Goal: Task Accomplishment & Management: Complete application form

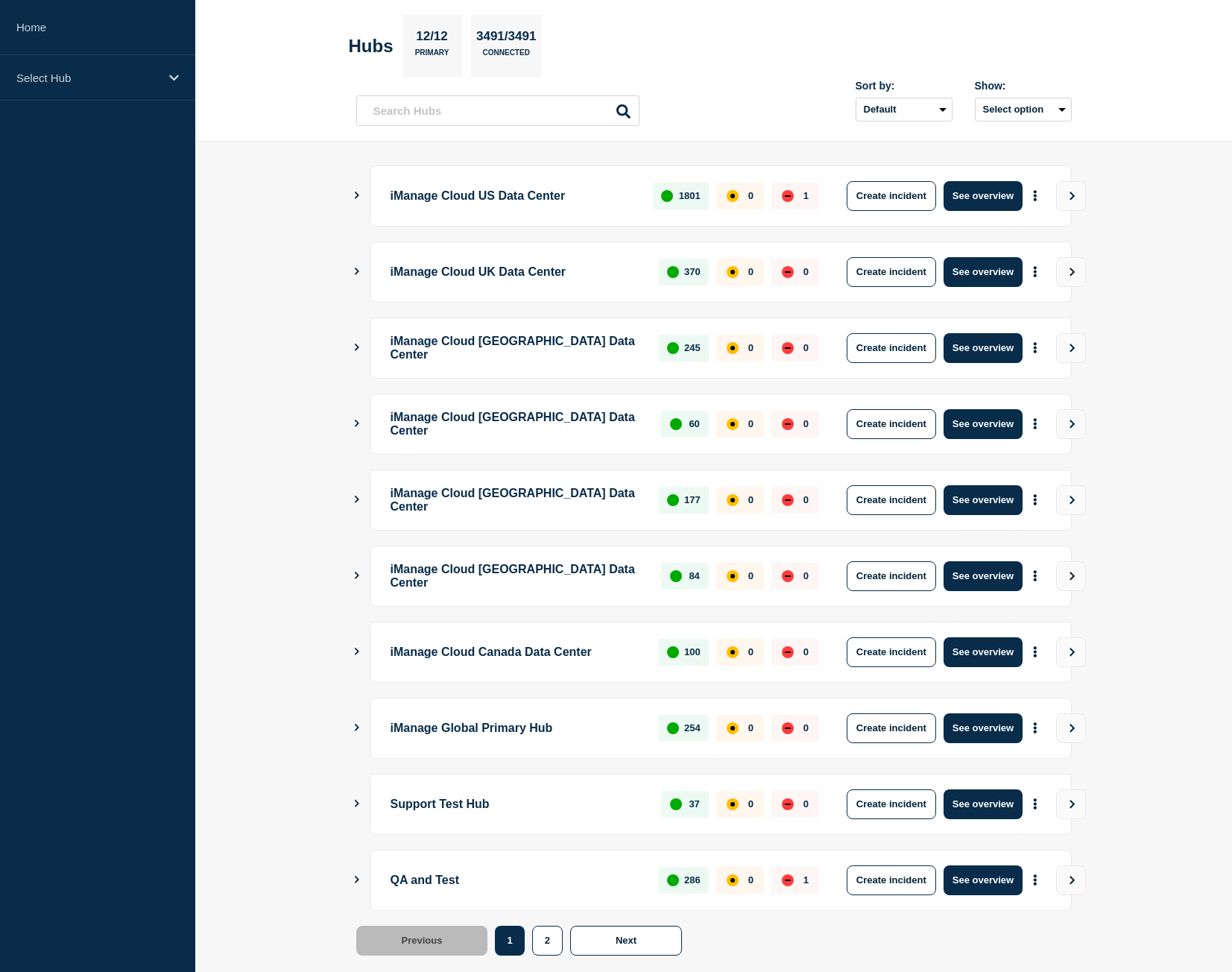
scroll to position [85, 0]
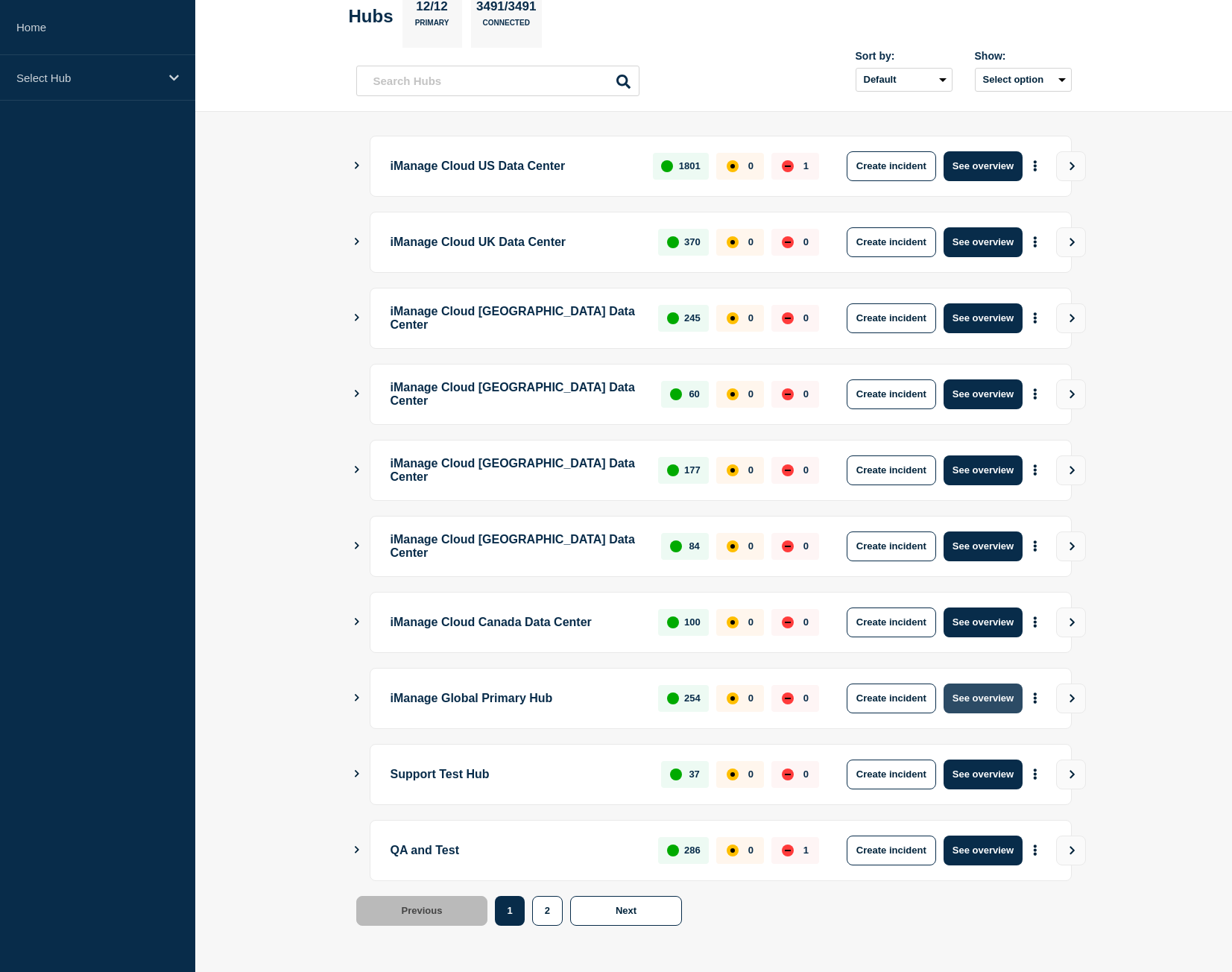
click at [1004, 694] on button "See overview" at bounding box center [983, 699] width 79 height 30
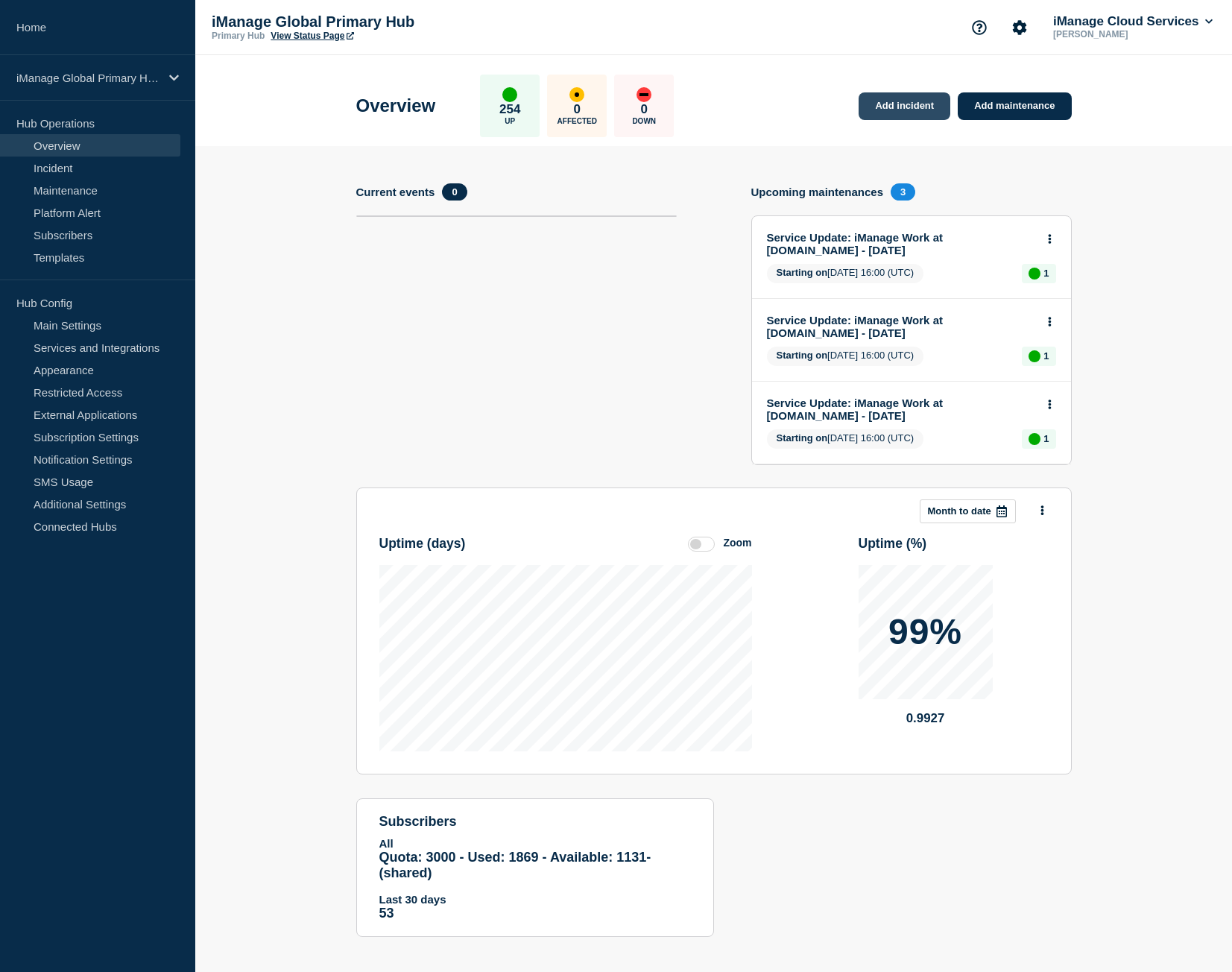
click at [907, 96] on link "Add incident" at bounding box center [904, 106] width 91 height 28
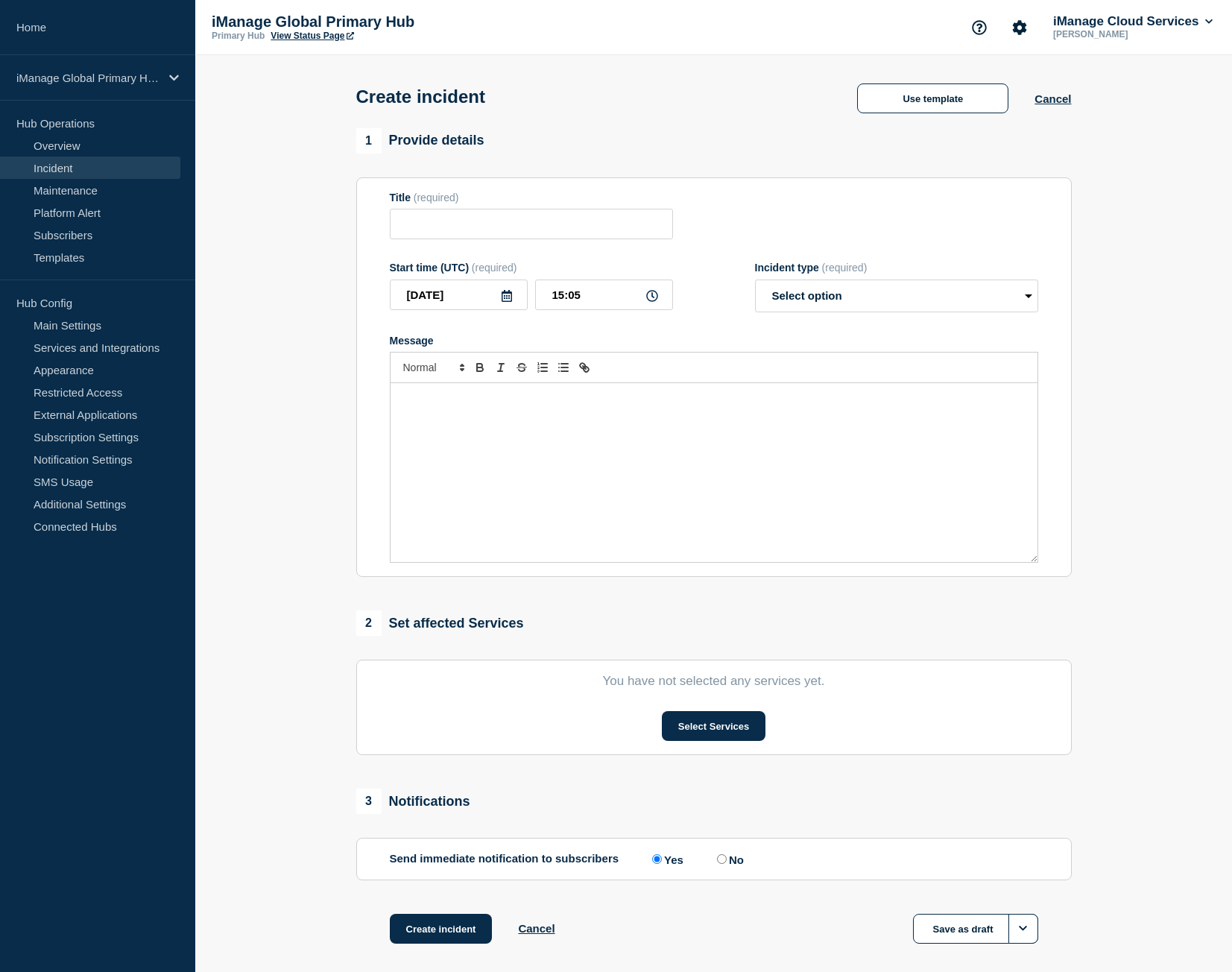
click at [1066, 109] on div "Use template Cancel" at bounding box center [951, 98] width 240 height 31
click at [1058, 105] on button "Cancel" at bounding box center [1053, 98] width 36 height 12
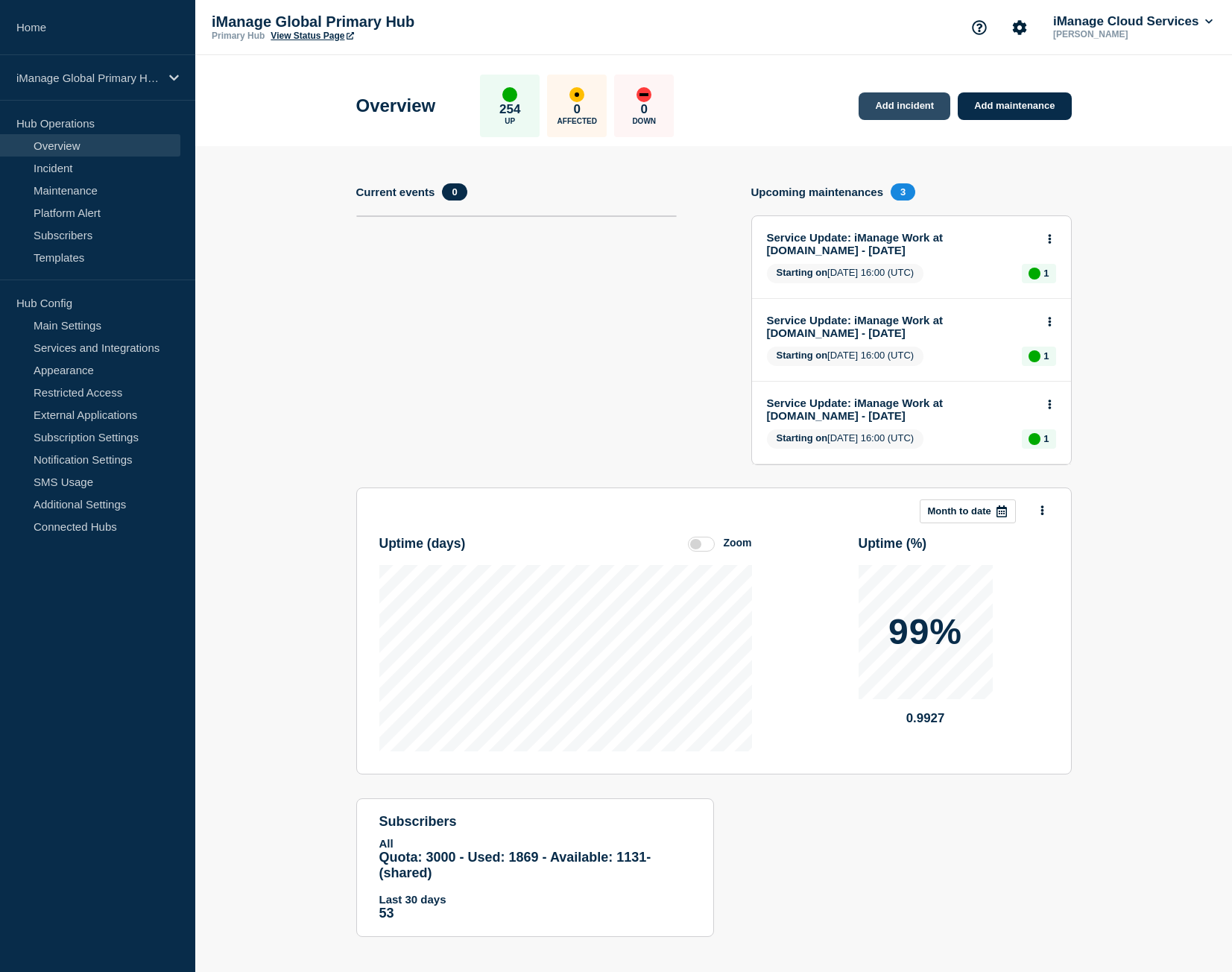
click at [909, 101] on link "Add incident" at bounding box center [904, 106] width 91 height 28
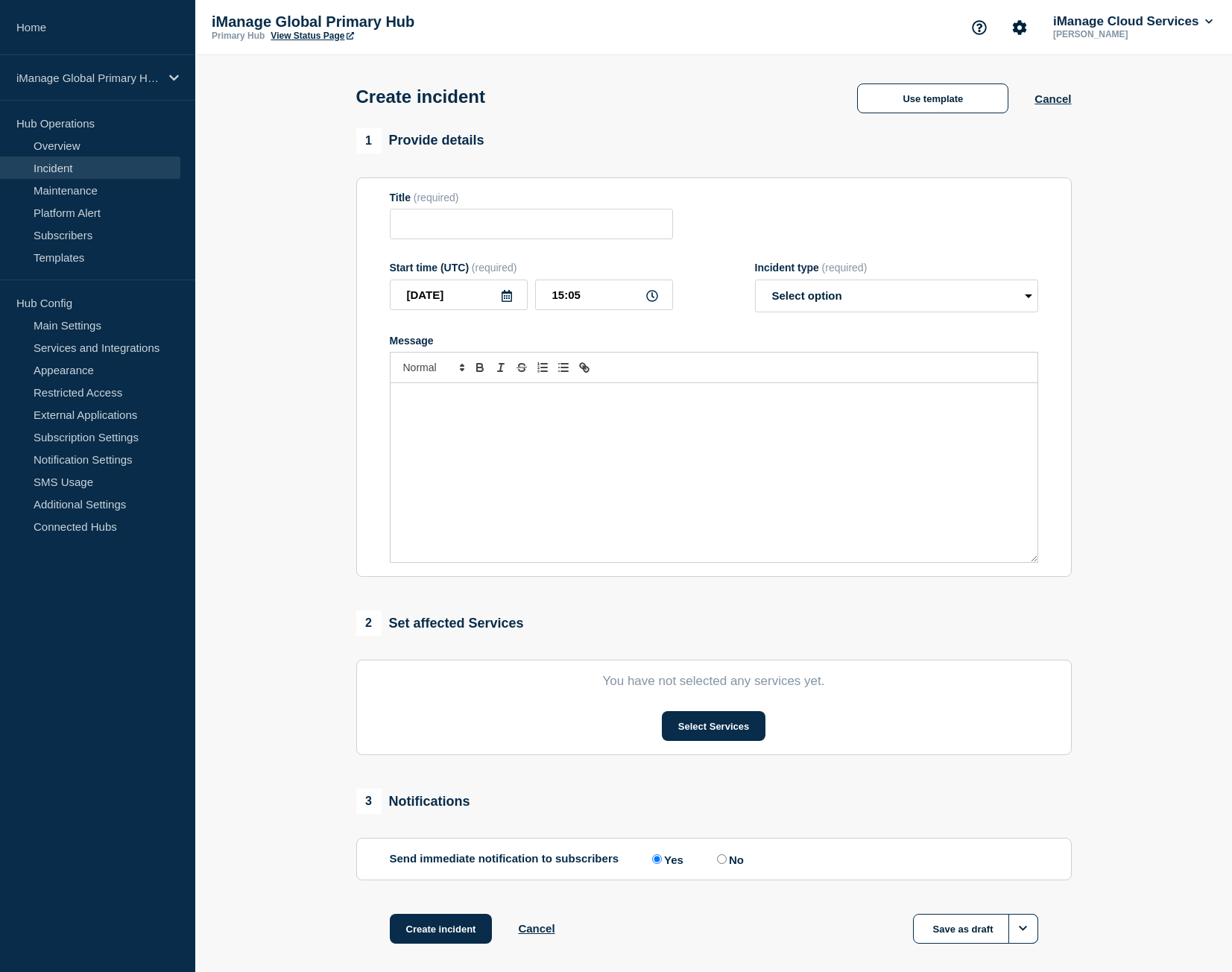
click at [708, 714] on section "You have not selected any services yet. Select Services" at bounding box center [714, 708] width 716 height 95
click at [709, 721] on button "Select Services" at bounding box center [714, 726] width 104 height 30
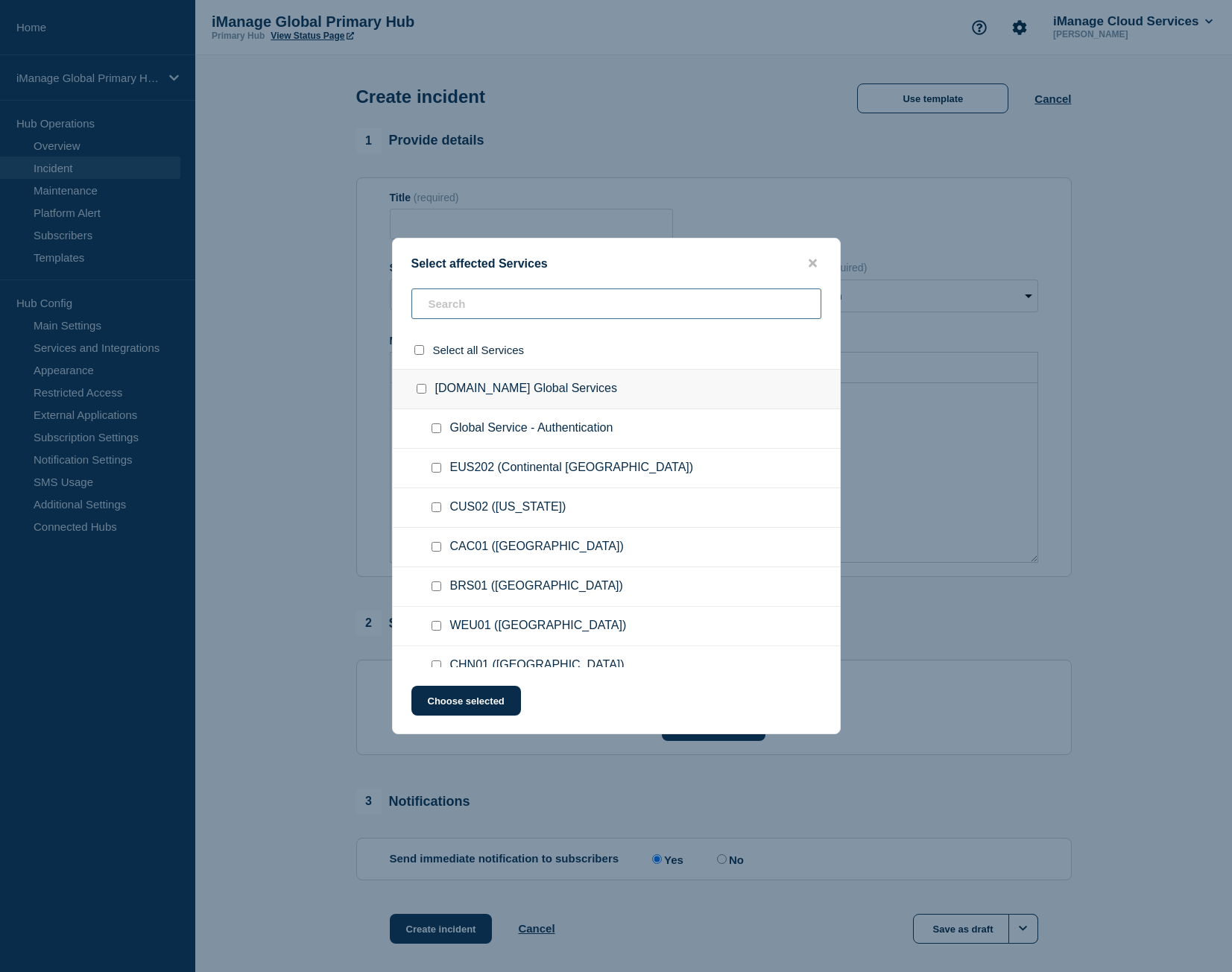
click at [579, 317] on input "text" at bounding box center [616, 304] width 410 height 30
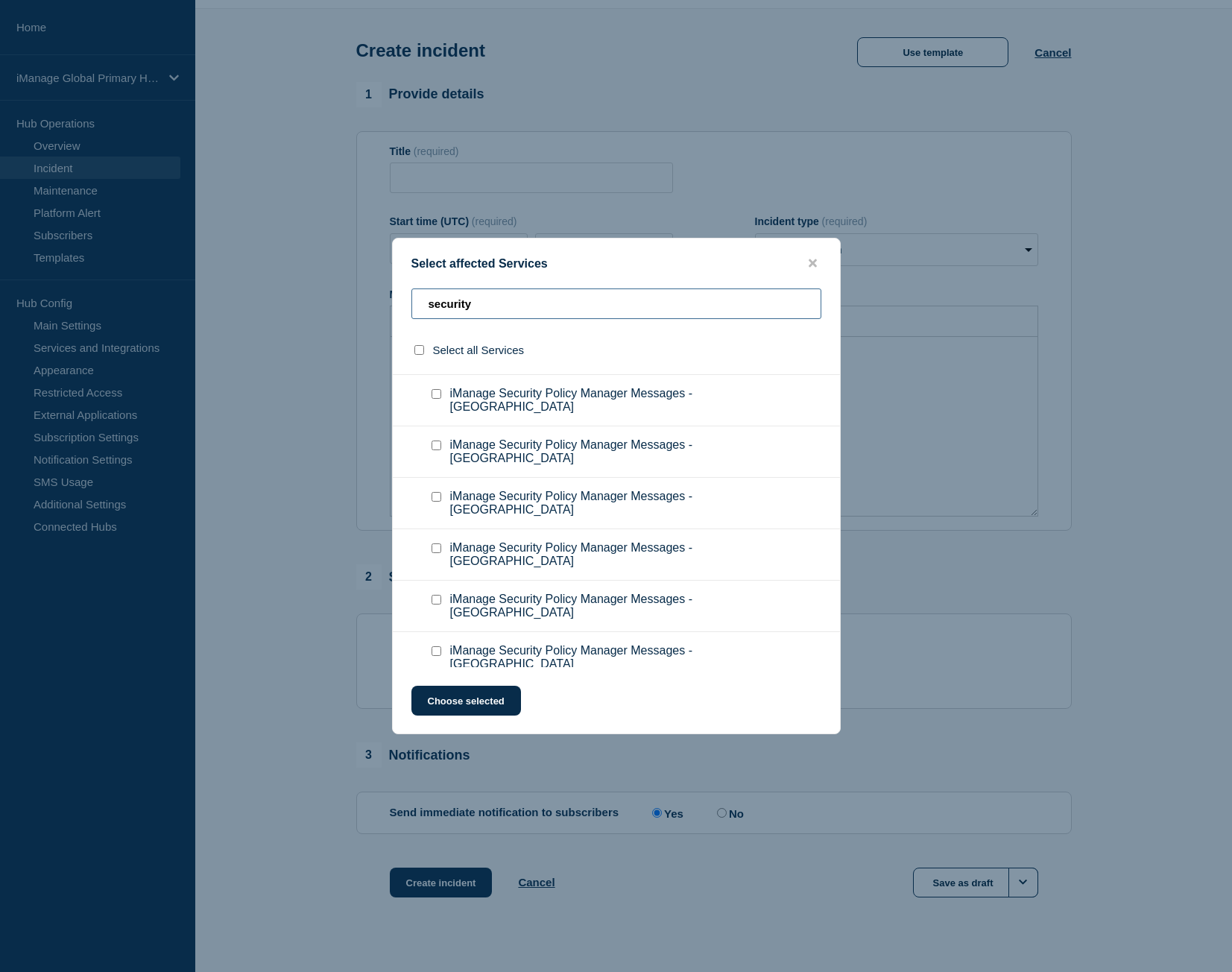
scroll to position [72, 0]
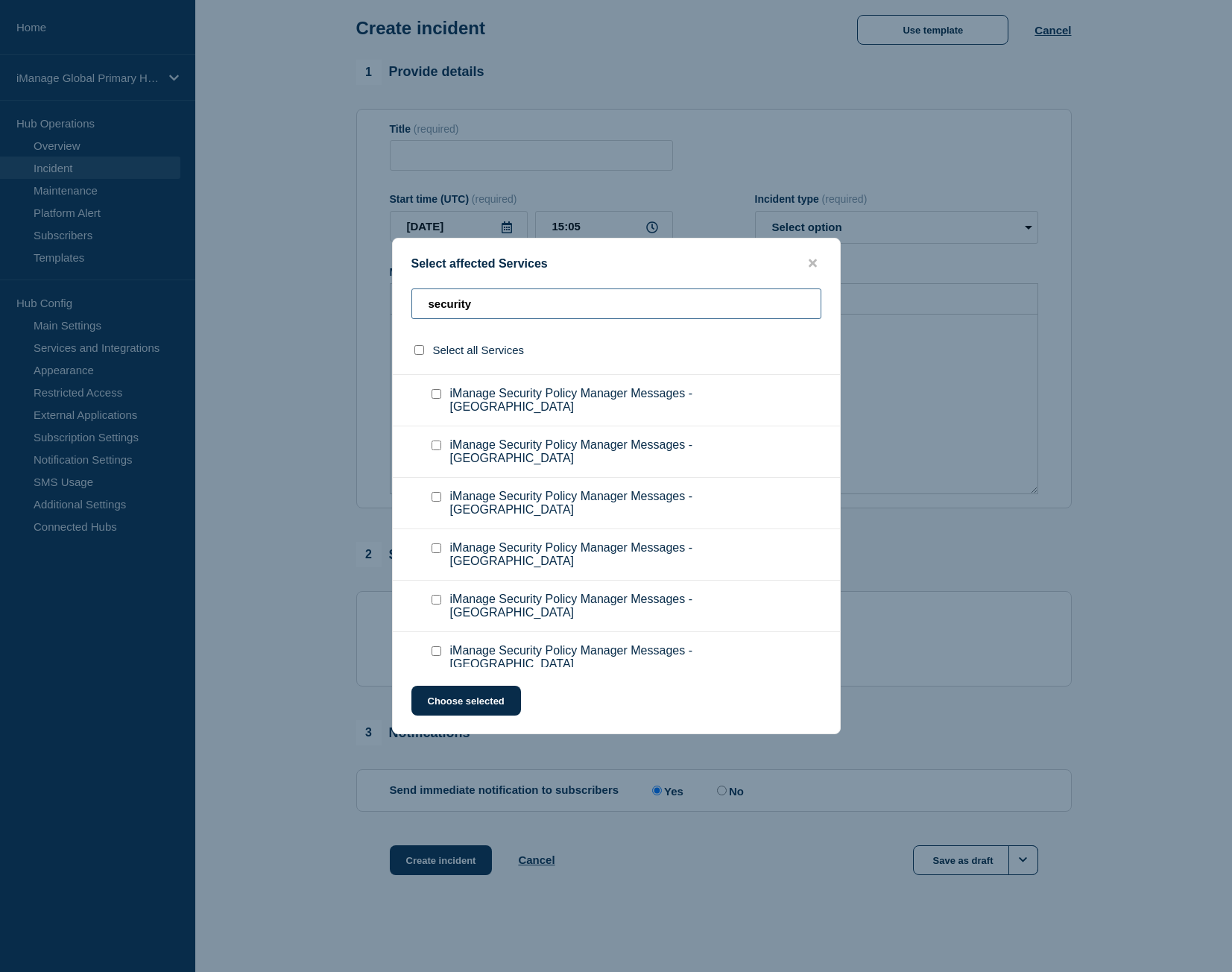
type input "security"
click at [440, 749] on input "iManage Security Policy Manager Messages checkbox" at bounding box center [437, 754] width 10 height 10
checkbox input "true"
click at [461, 695] on button "Choose selected" at bounding box center [466, 700] width 109 height 30
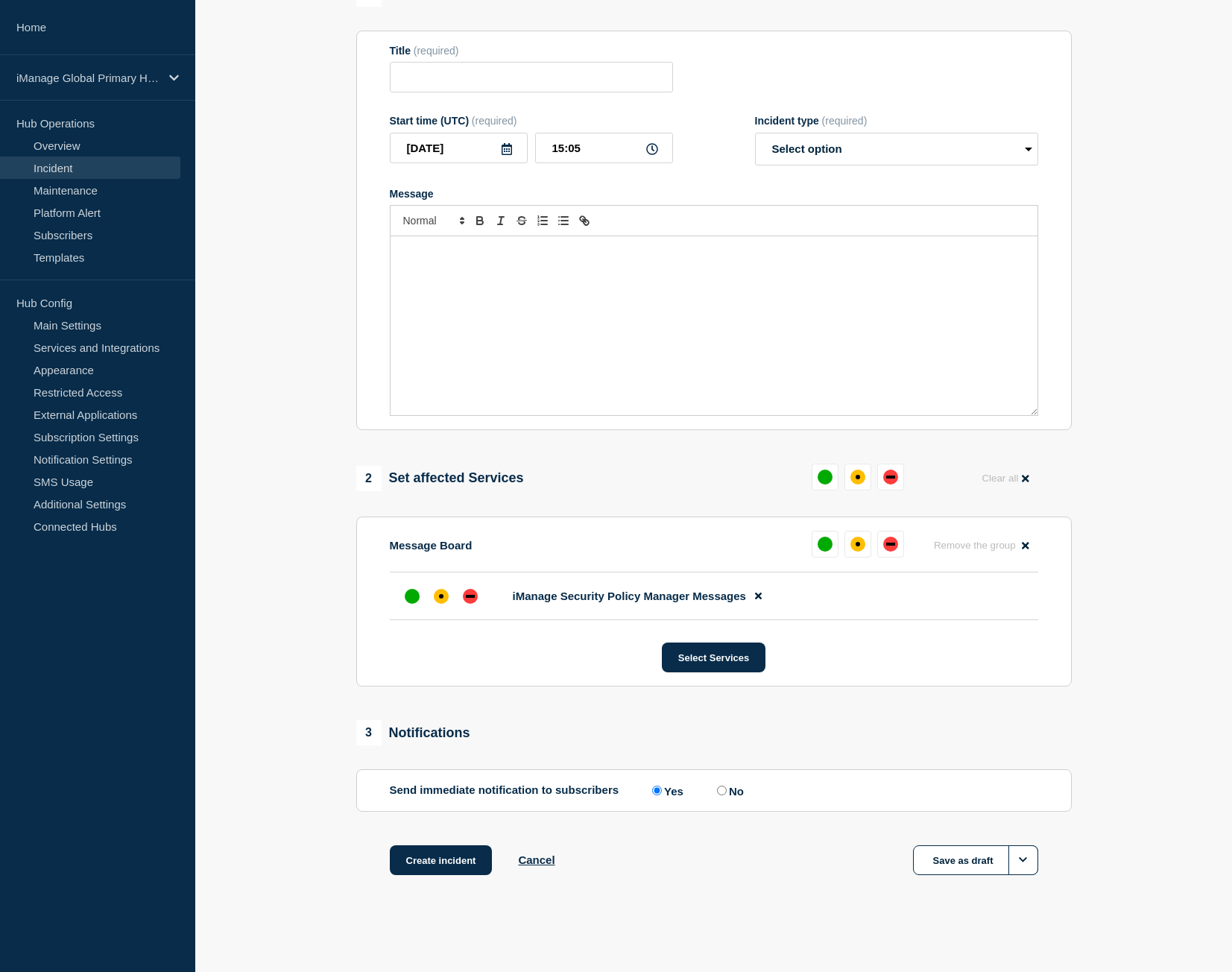
scroll to position [0, 0]
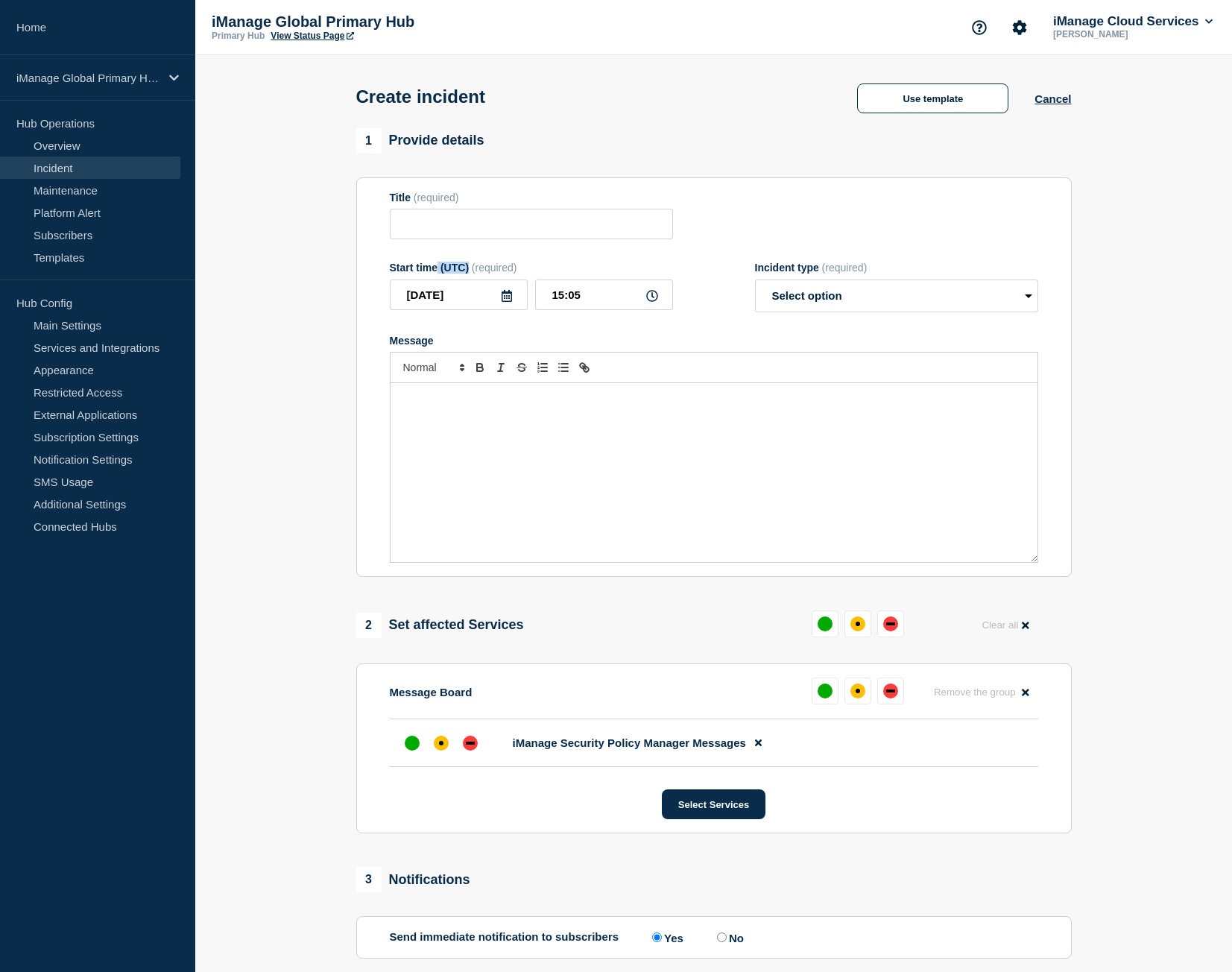
drag, startPoint x: 438, startPoint y: 271, endPoint x: 469, endPoint y: 271, distance: 31.0
click at [469, 271] on div "Start time (UTC) (required)" at bounding box center [532, 267] width 283 height 12
click at [90, 21] on link "Home" at bounding box center [97, 27] width 195 height 55
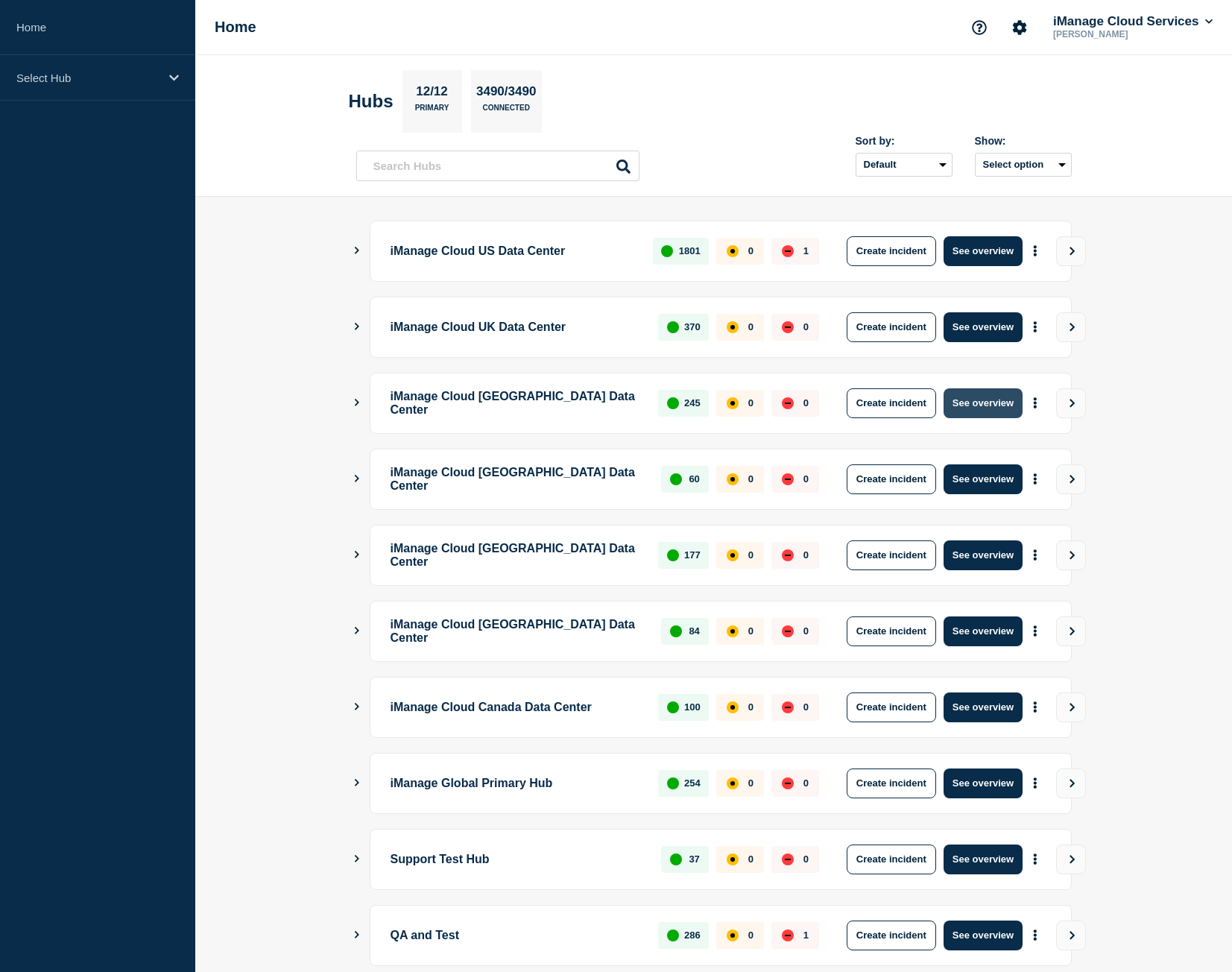
click at [998, 400] on button "See overview" at bounding box center [983, 403] width 79 height 30
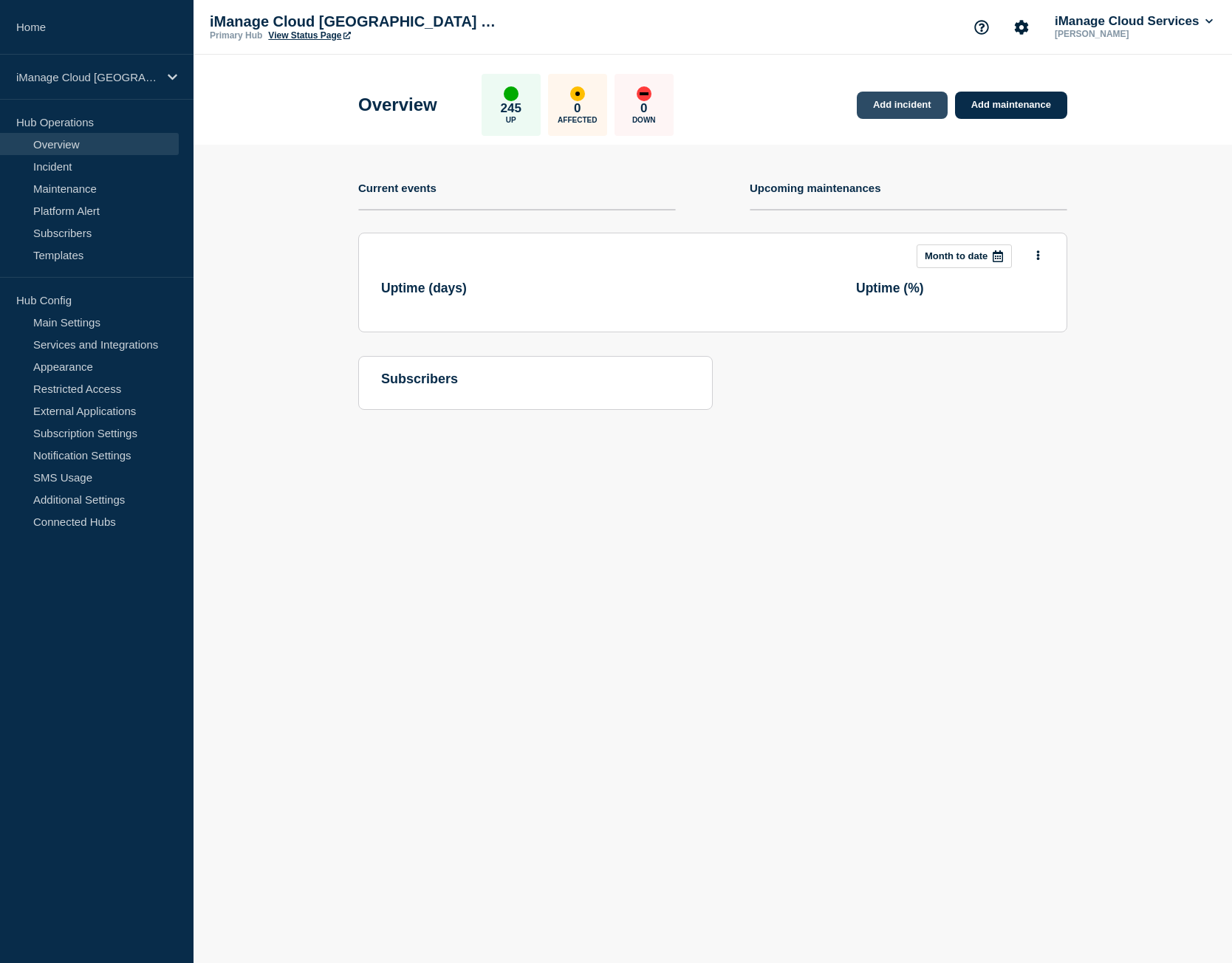
click at [911, 112] on link "Add incident" at bounding box center [902, 105] width 91 height 28
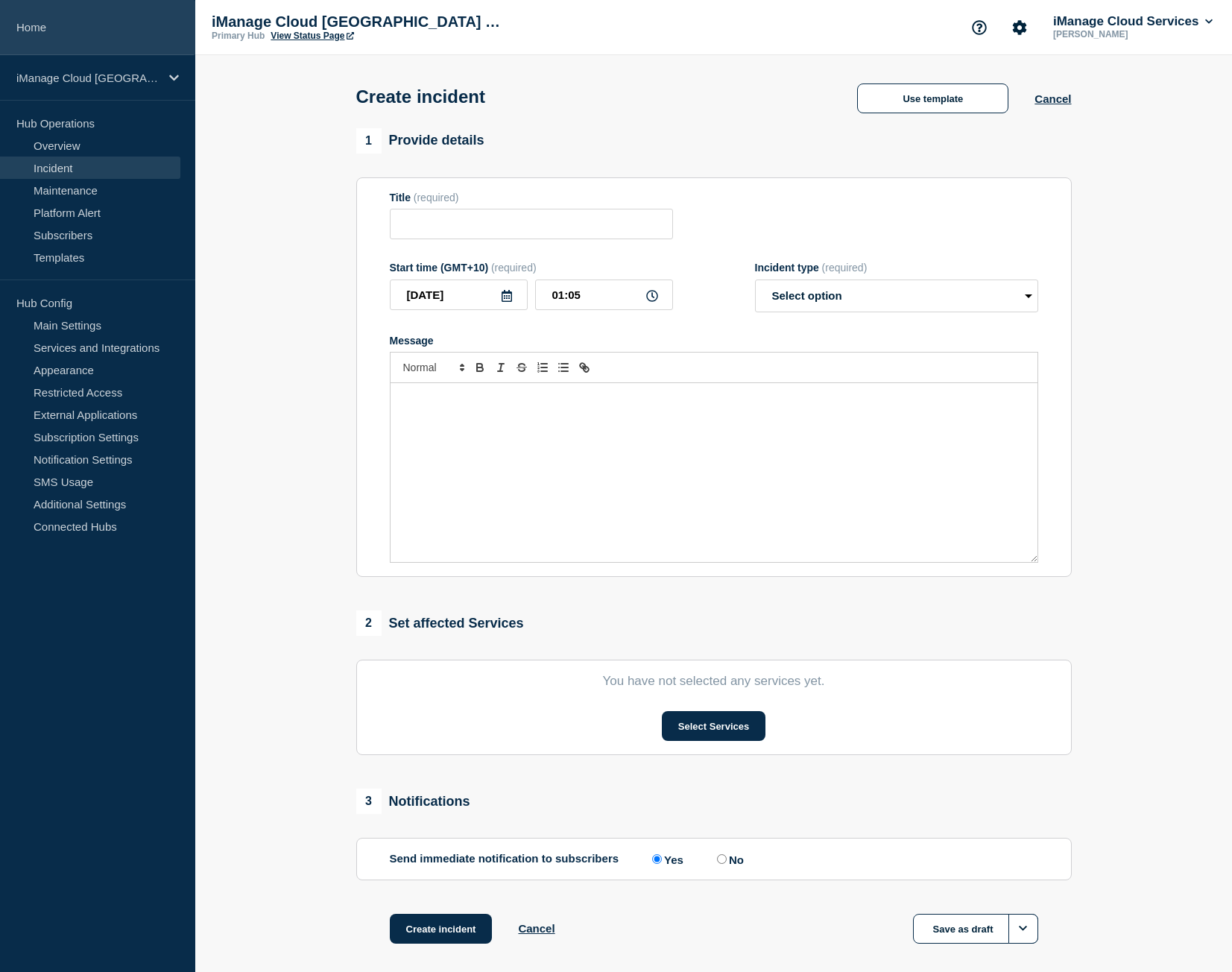
click at [126, 8] on link "Home" at bounding box center [97, 27] width 195 height 55
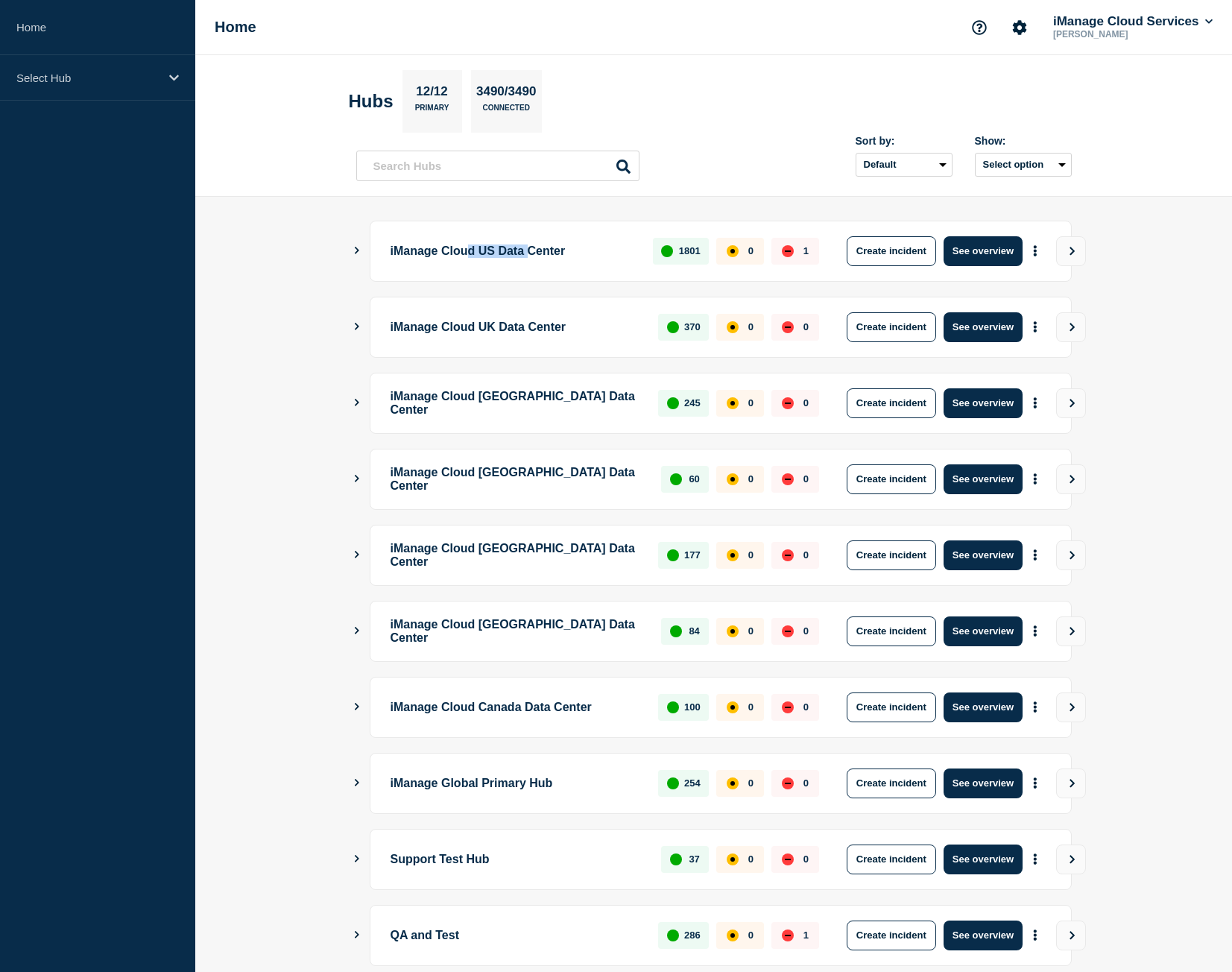
drag, startPoint x: 478, startPoint y: 240, endPoint x: 551, endPoint y: 246, distance: 73.2
click at [551, 244] on p "iManage Cloud US Data Center" at bounding box center [514, 251] width 246 height 30
drag, startPoint x: 495, startPoint y: 319, endPoint x: 524, endPoint y: 319, distance: 29.0
click at [519, 319] on p "iManage Cloud UK Data Center" at bounding box center [516, 328] width 251 height 30
drag, startPoint x: 523, startPoint y: 403, endPoint x: 528, endPoint y: 428, distance: 25.5
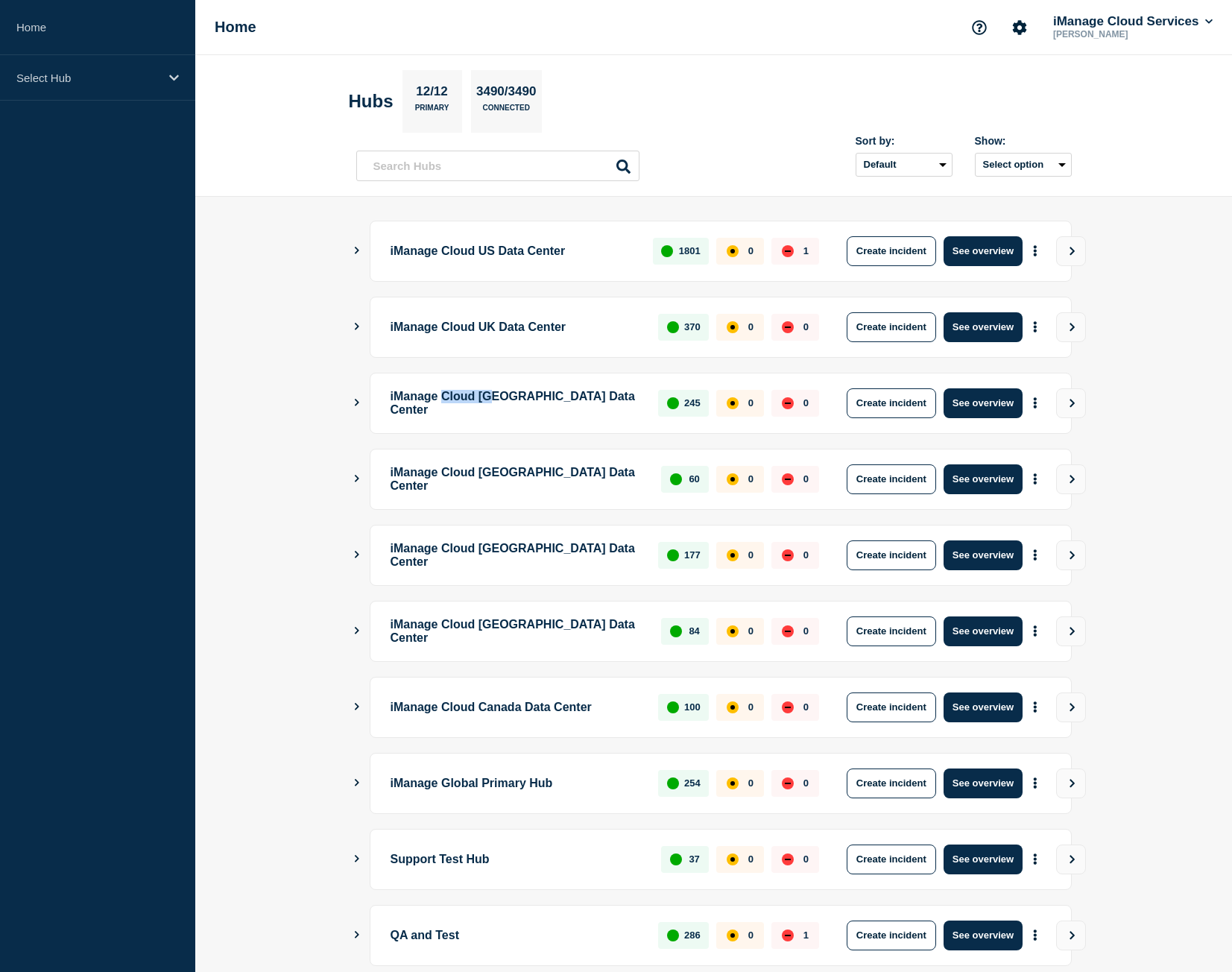
click at [547, 408] on p "iManage Cloud [GEOGRAPHIC_DATA] Data Center" at bounding box center [516, 403] width 251 height 30
click at [586, 495] on div "iManage Cloud Brazil Data Center 60 0 0 Create incident See overview" at bounding box center [720, 479] width 702 height 61
drag, startPoint x: 607, startPoint y: 575, endPoint x: 637, endPoint y: 581, distance: 30.6
click at [633, 580] on div "iManage Cloud [GEOGRAPHIC_DATA] Data Center 177 0 0 Create incident See overview" at bounding box center [720, 556] width 702 height 61
drag, startPoint x: 508, startPoint y: 653, endPoint x: 584, endPoint y: 652, distance: 76.0
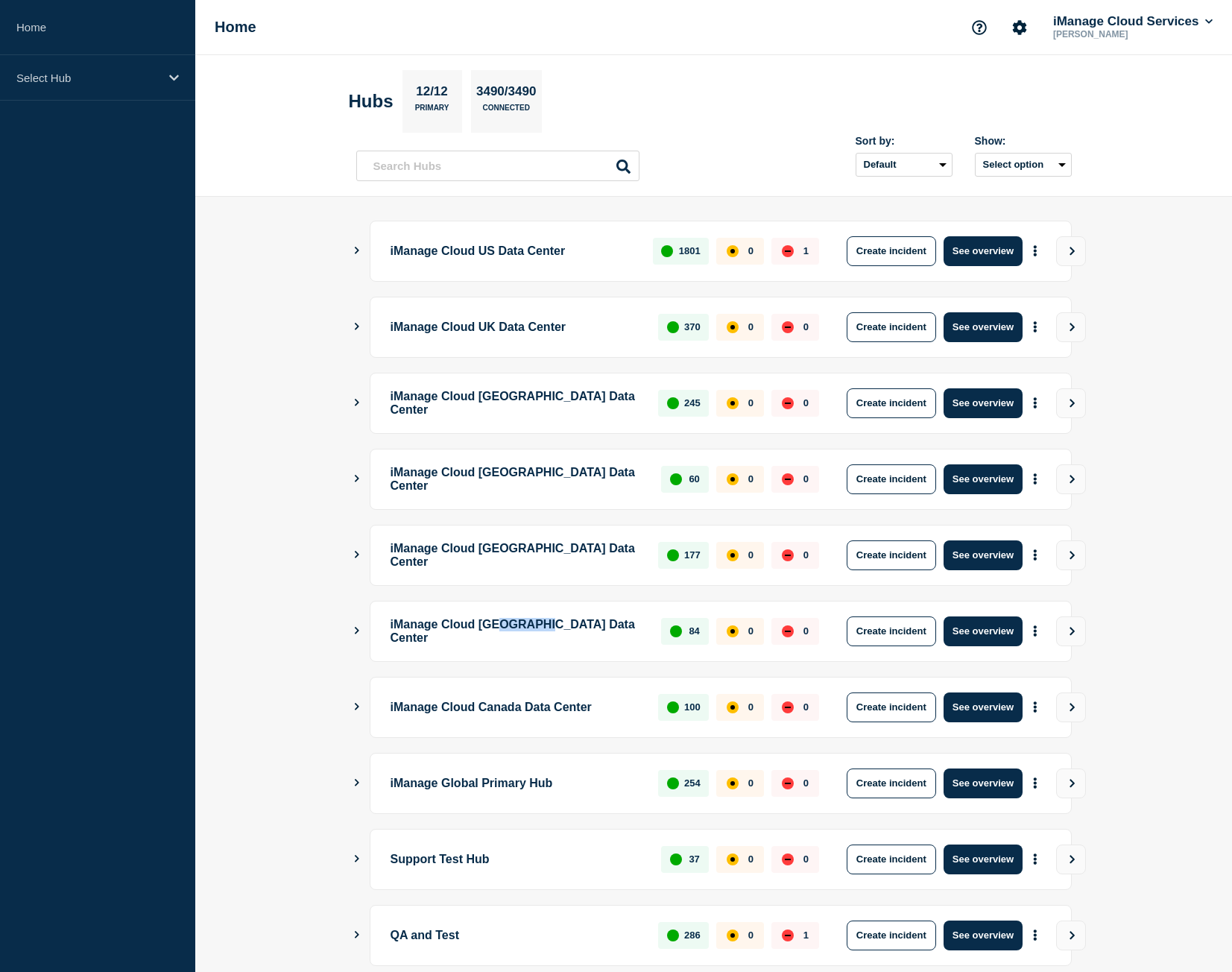
click at [583, 651] on div "iManage Cloud Singapore Data Center 84 0 0 Create incident See overview" at bounding box center [720, 631] width 702 height 61
drag, startPoint x: 562, startPoint y: 719, endPoint x: 651, endPoint y: 717, distance: 89.0
click at [651, 717] on div "iManage Cloud Canada Data Center 100 0 0 Create incident See overview" at bounding box center [720, 708] width 702 height 61
click at [616, 717] on p "iManage Cloud Canada Data Center" at bounding box center [516, 708] width 251 height 30
click at [974, 629] on button "See overview" at bounding box center [983, 631] width 79 height 30
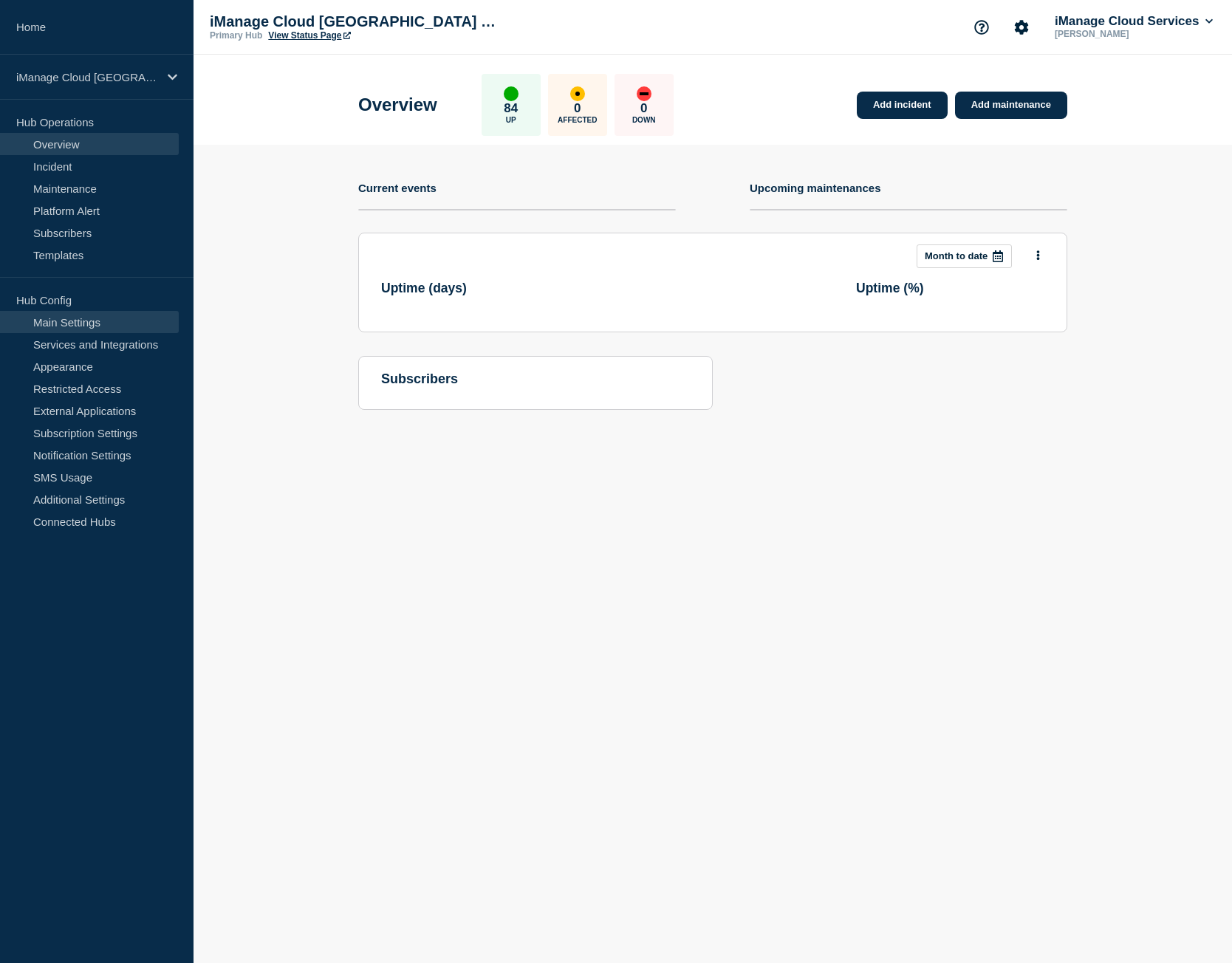
click at [81, 314] on link "Main Settings" at bounding box center [89, 321] width 179 height 22
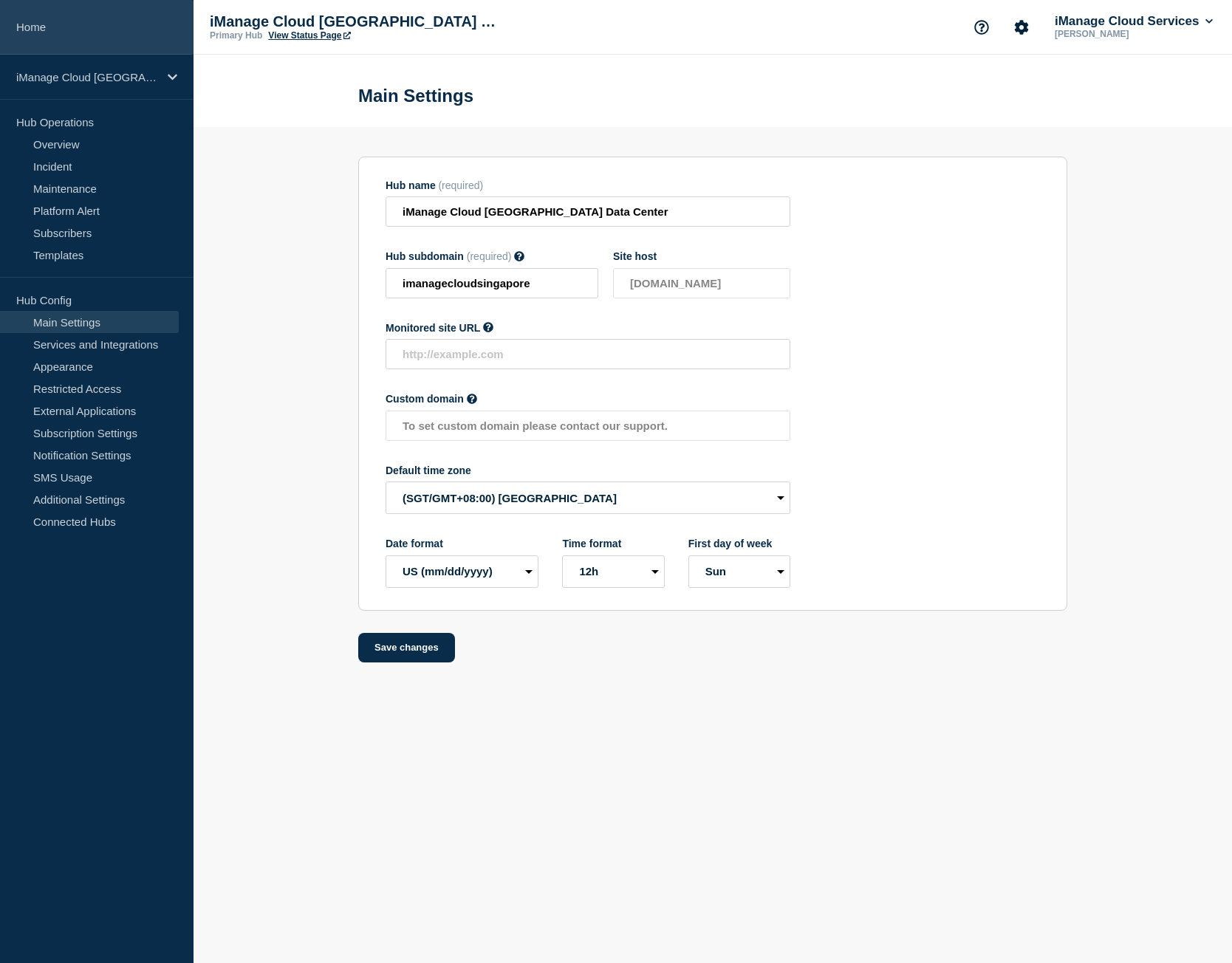
click at [161, 29] on link "Home" at bounding box center [96, 27] width 193 height 55
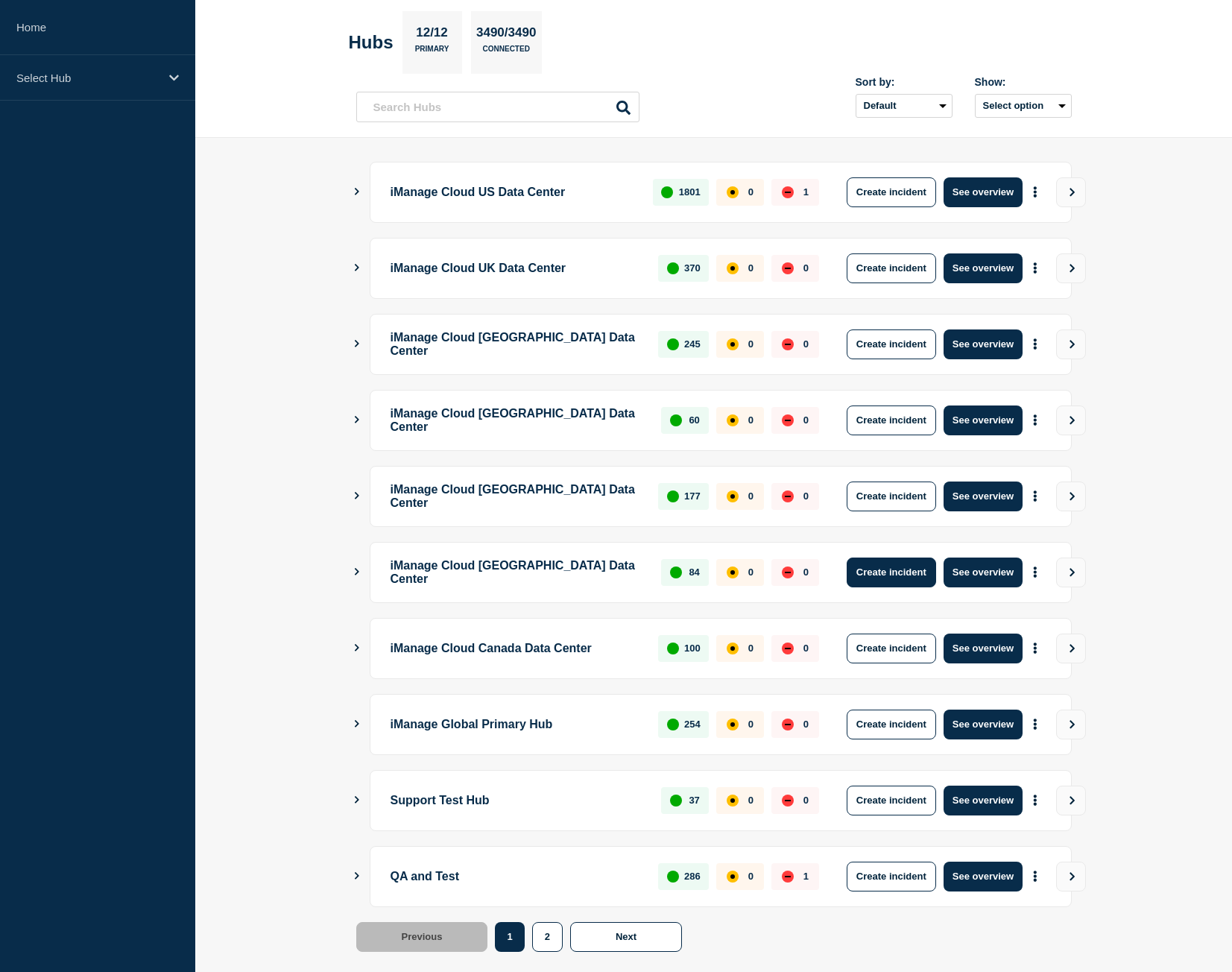
scroll to position [85, 0]
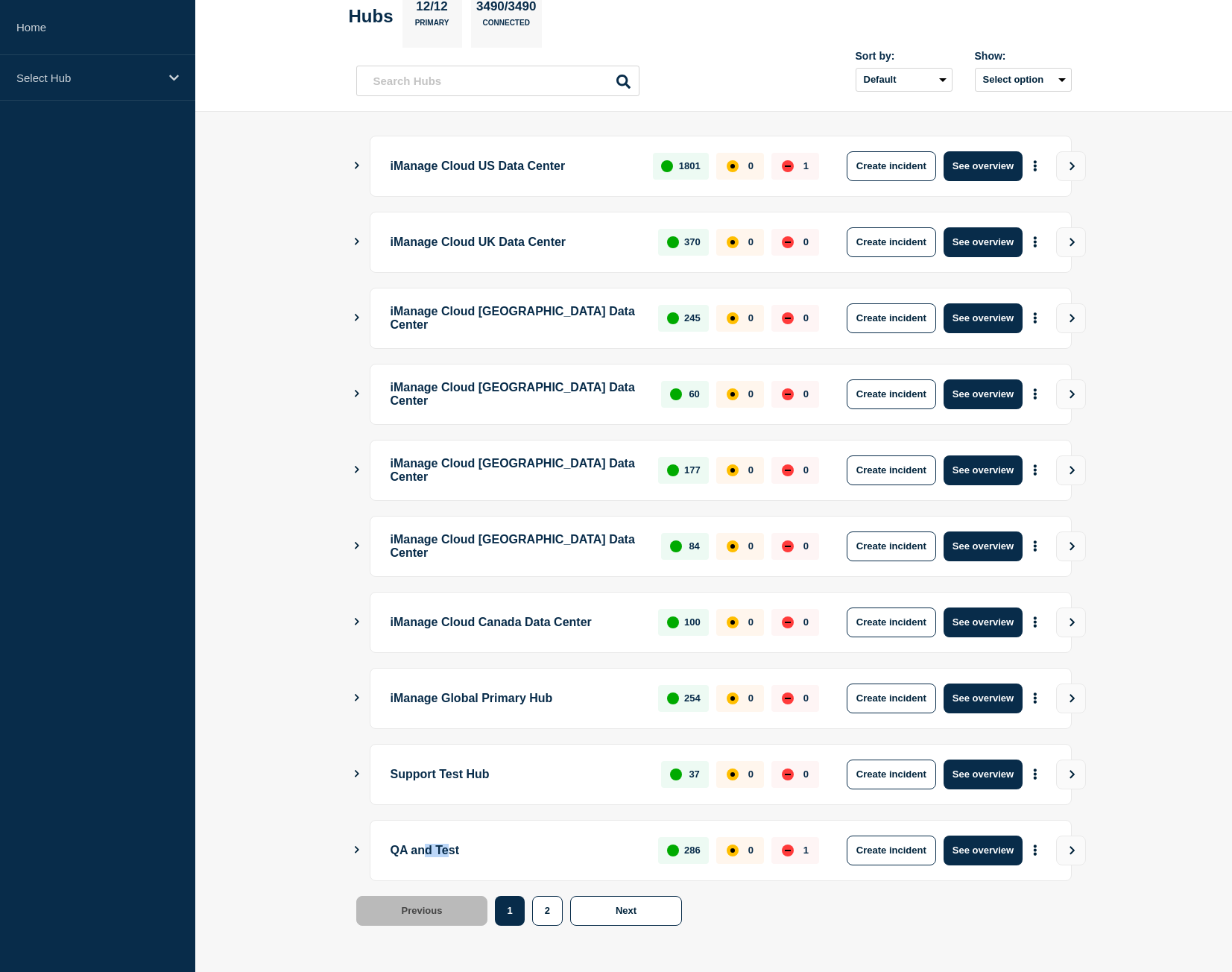
drag, startPoint x: 429, startPoint y: 852, endPoint x: 457, endPoint y: 849, distance: 28.2
click at [457, 849] on p "QA and Test" at bounding box center [516, 851] width 251 height 30
drag, startPoint x: 400, startPoint y: 777, endPoint x: 455, endPoint y: 777, distance: 55.0
click at [455, 777] on p "Support Test Hub" at bounding box center [518, 774] width 254 height 30
drag, startPoint x: 417, startPoint y: 851, endPoint x: 453, endPoint y: 851, distance: 36.0
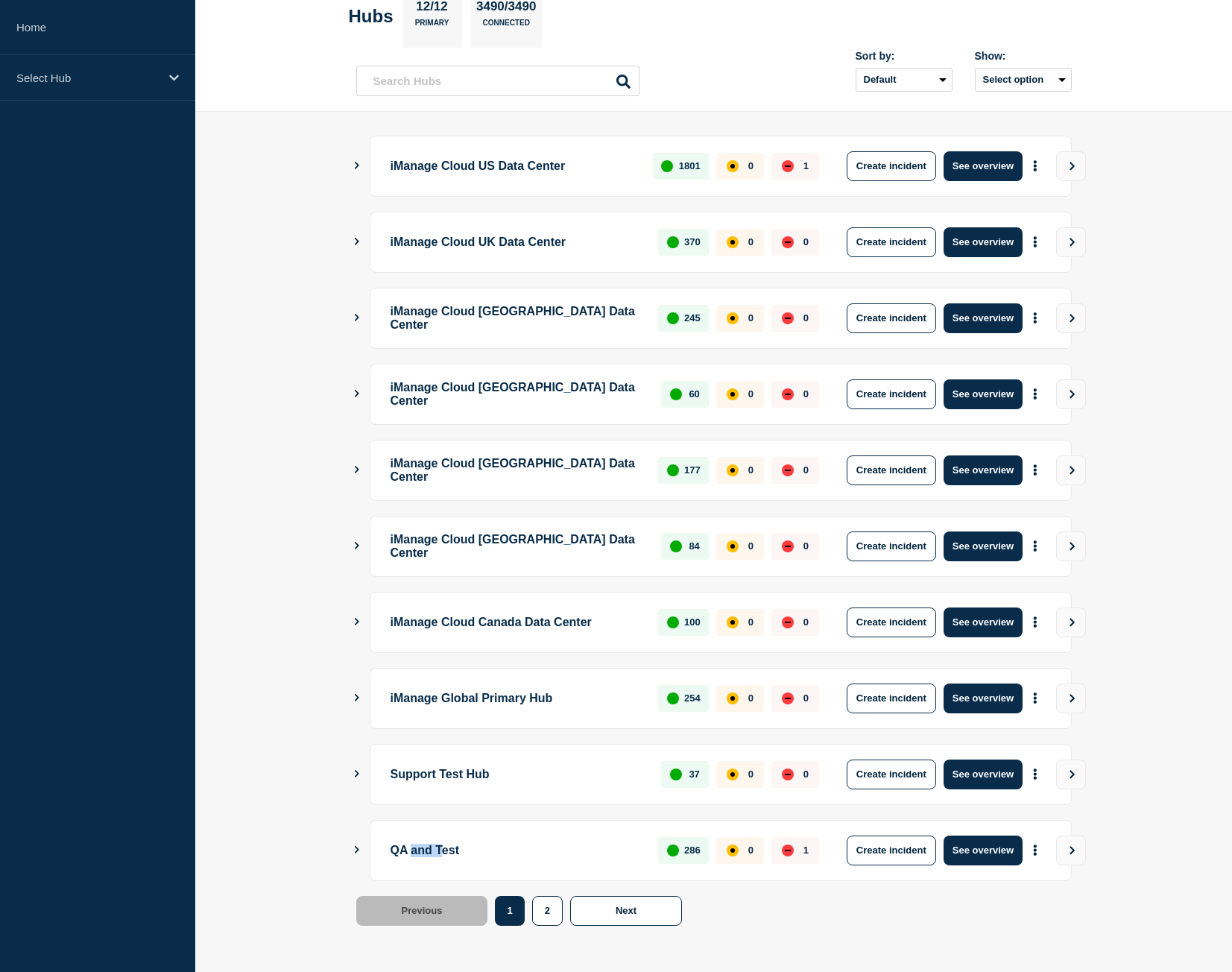
click at [453, 851] on p "QA and Test" at bounding box center [516, 851] width 251 height 30
drag, startPoint x: 389, startPoint y: 772, endPoint x: 444, endPoint y: 774, distance: 55.0
click at [444, 774] on div "Support Test Hub 37 0 0 Create incident See overview" at bounding box center [720, 774] width 702 height 61
click at [471, 771] on p "Support Test Hub" at bounding box center [518, 774] width 254 height 30
drag, startPoint x: 472, startPoint y: 769, endPoint x: 547, endPoint y: 764, distance: 75.2
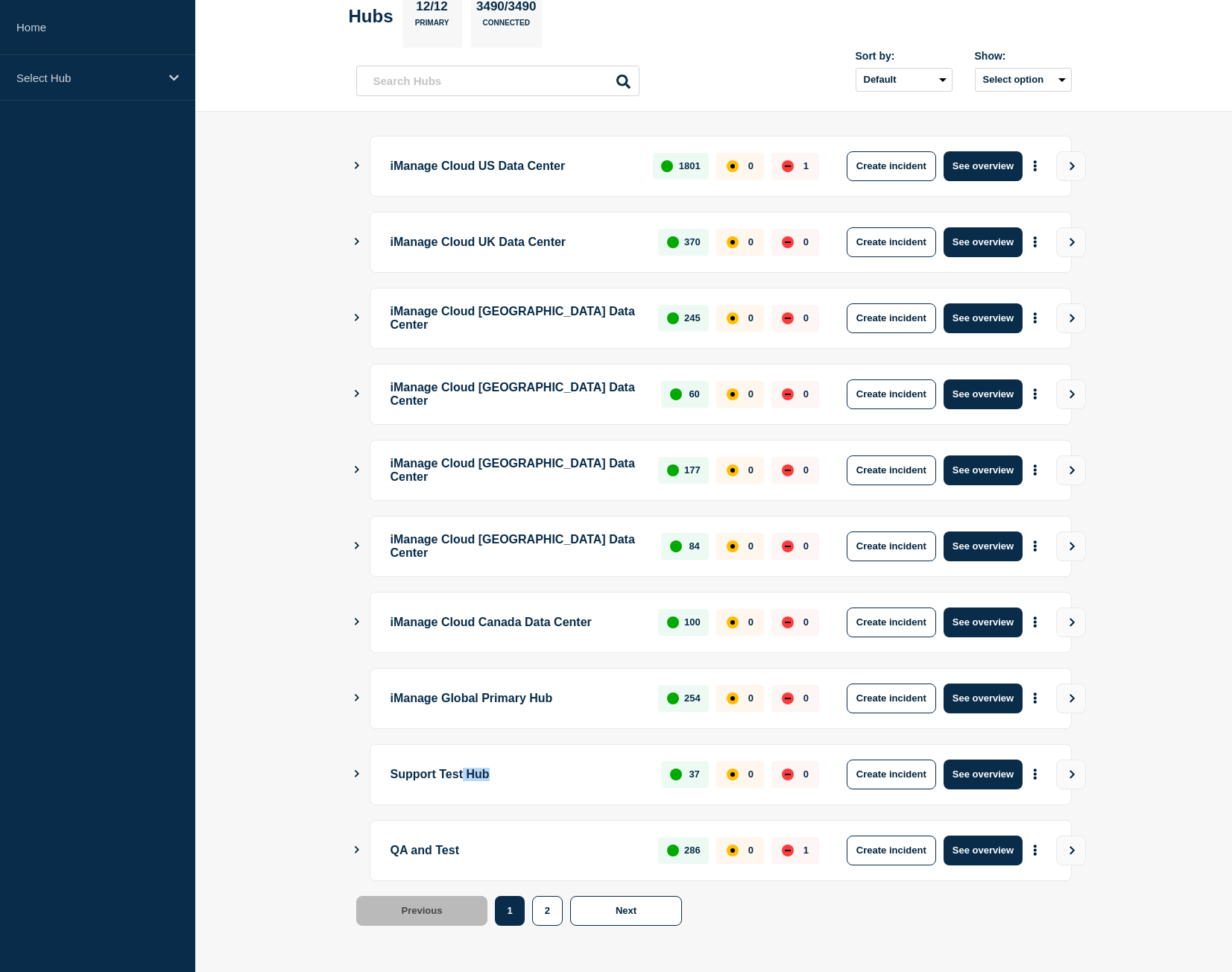
click at [547, 764] on p "Support Test Hub" at bounding box center [518, 774] width 254 height 30
click at [542, 776] on p "Support Test Hub" at bounding box center [518, 774] width 254 height 30
